Goal: Information Seeking & Learning: Check status

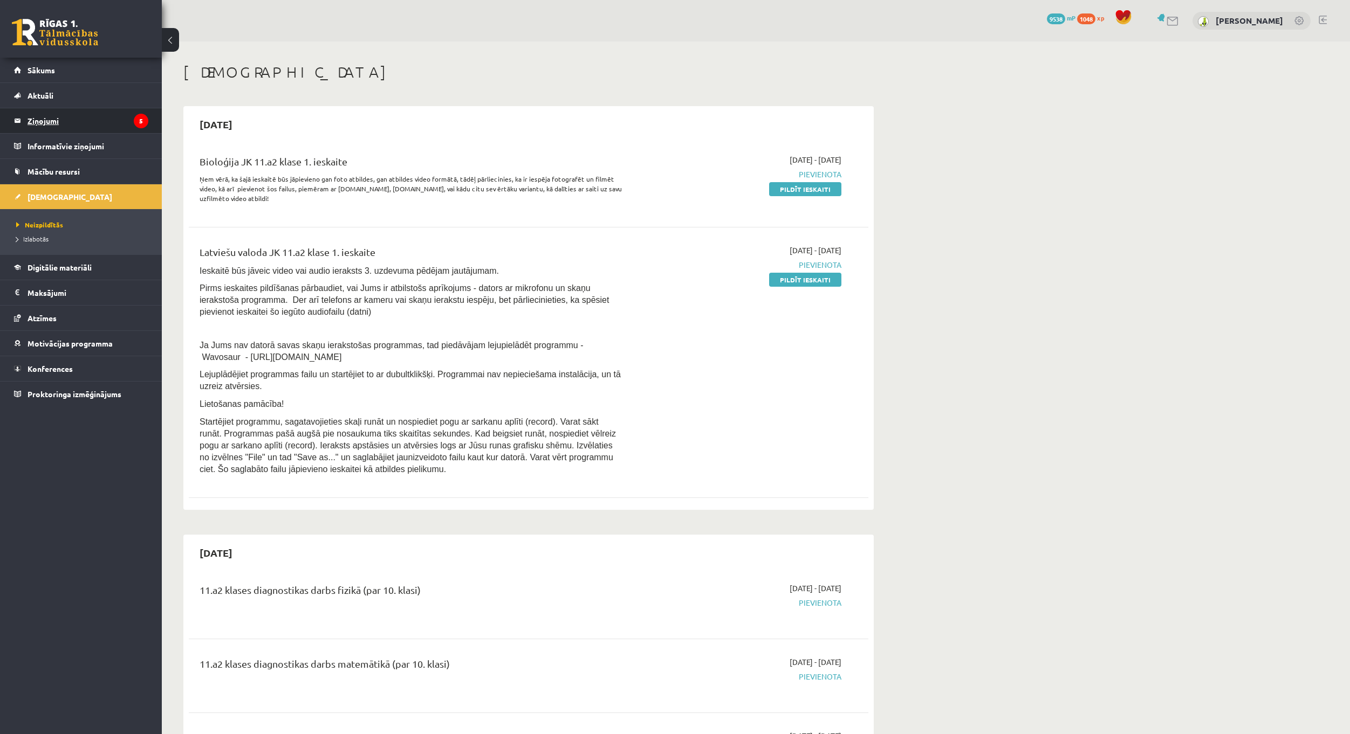
click at [103, 115] on legend "Ziņojumi 5" at bounding box center [88, 120] width 121 height 25
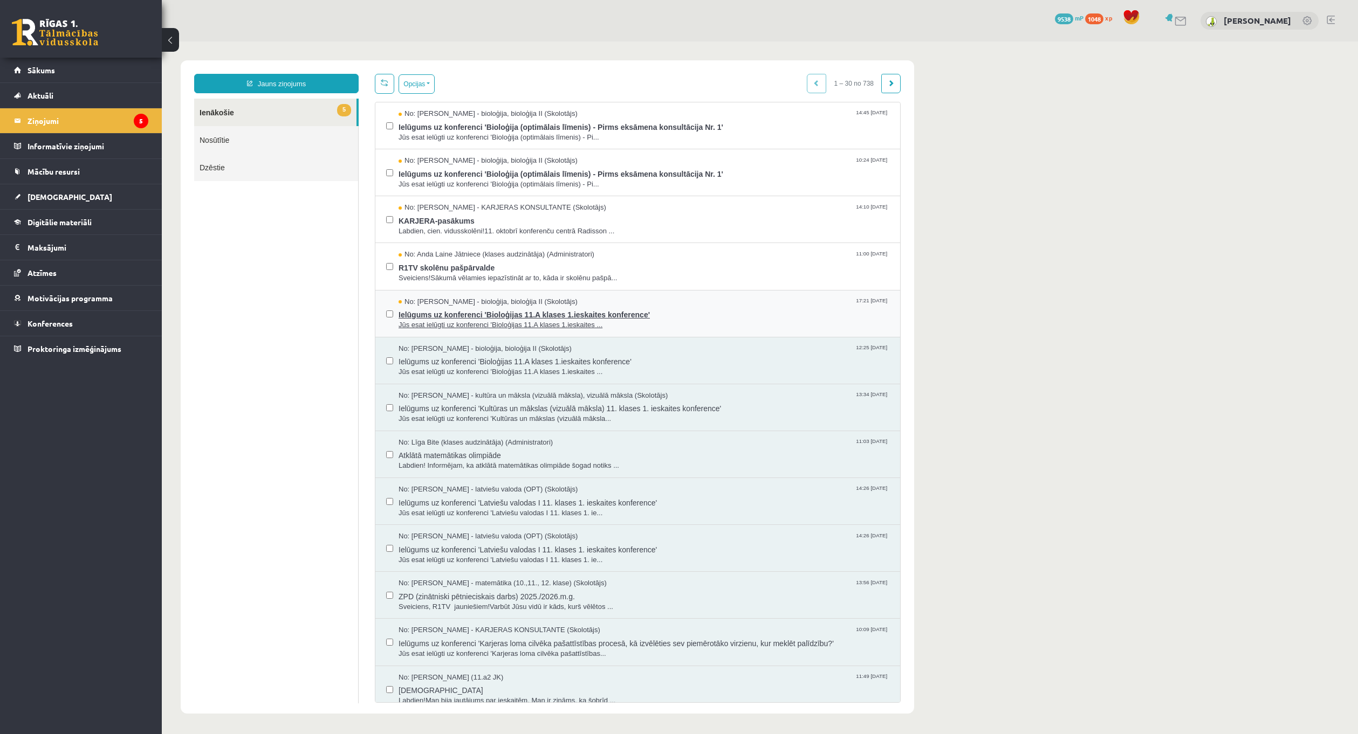
click at [651, 314] on span "Ielūgums uz konferenci 'Bioloģijas 11.A klases 1.ieskaites konference'" at bounding box center [644, 313] width 491 height 13
click at [64, 194] on link "[DEMOGRAPHIC_DATA]" at bounding box center [81, 196] width 134 height 25
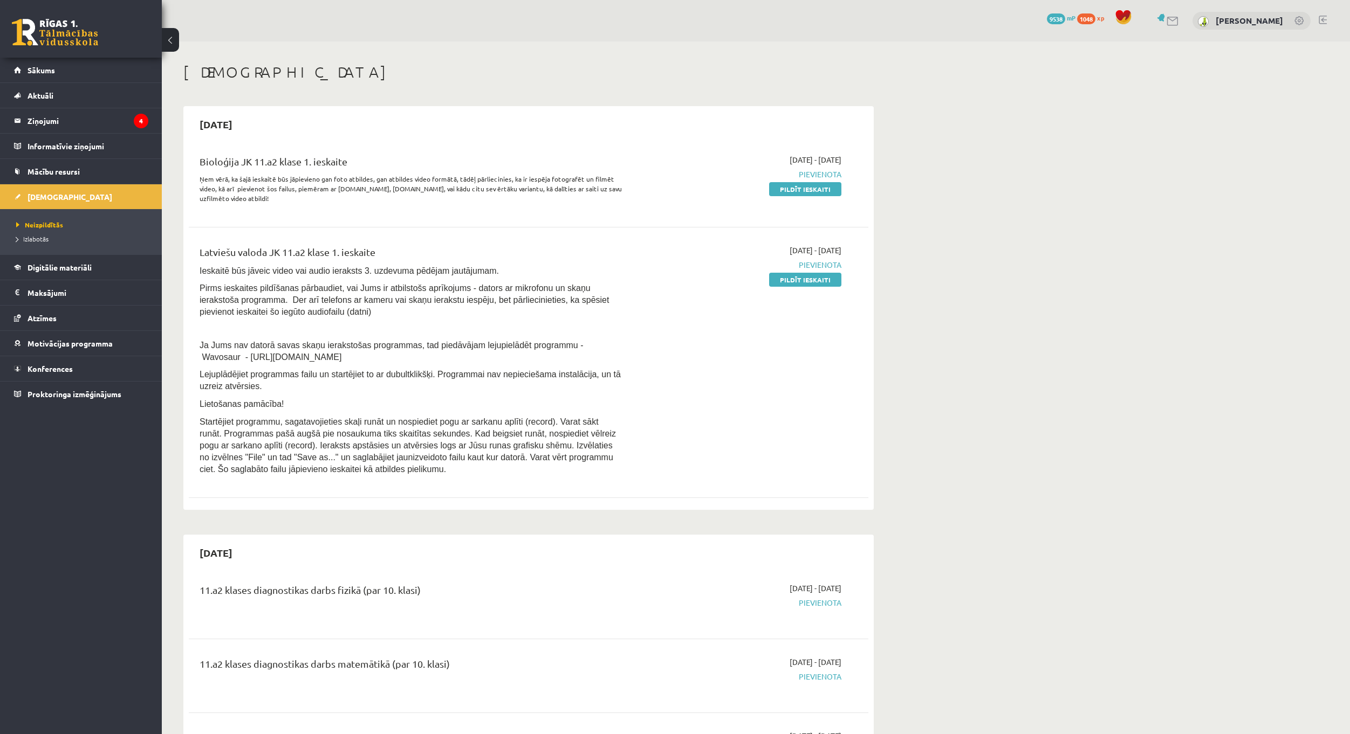
click at [259, 198] on p "Ņem vērā, ka šajā ieskaitē būs jāpievieno gan foto atbildes, gan atbildes video…" at bounding box center [411, 188] width 422 height 29
